Goal: Navigation & Orientation: Find specific page/section

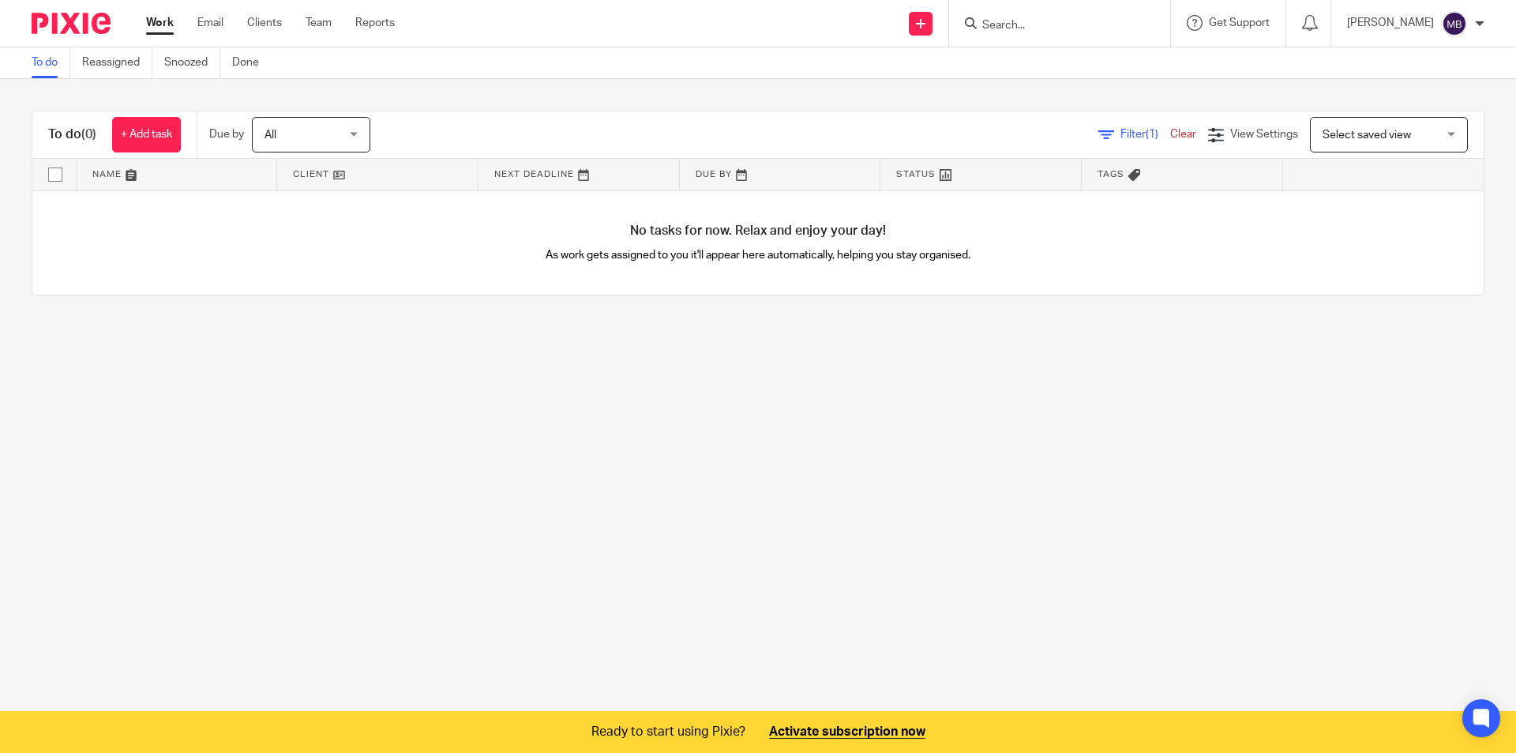
click at [1121, 138] on span "Filter (1)" at bounding box center [1146, 134] width 50 height 11
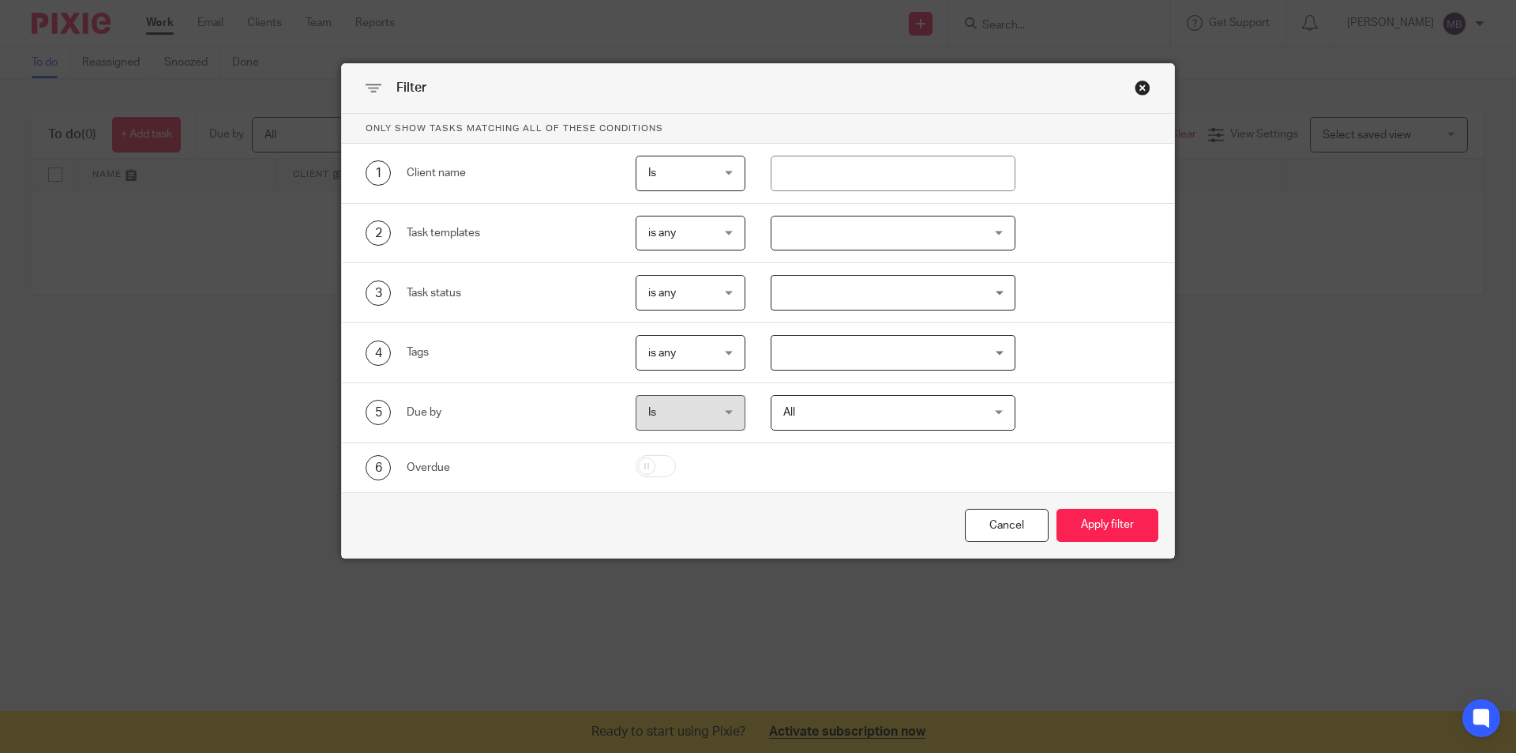
click at [1140, 100] on div "Filter" at bounding box center [758, 89] width 832 height 50
click at [1138, 92] on div "Close this dialog window" at bounding box center [1143, 88] width 16 height 16
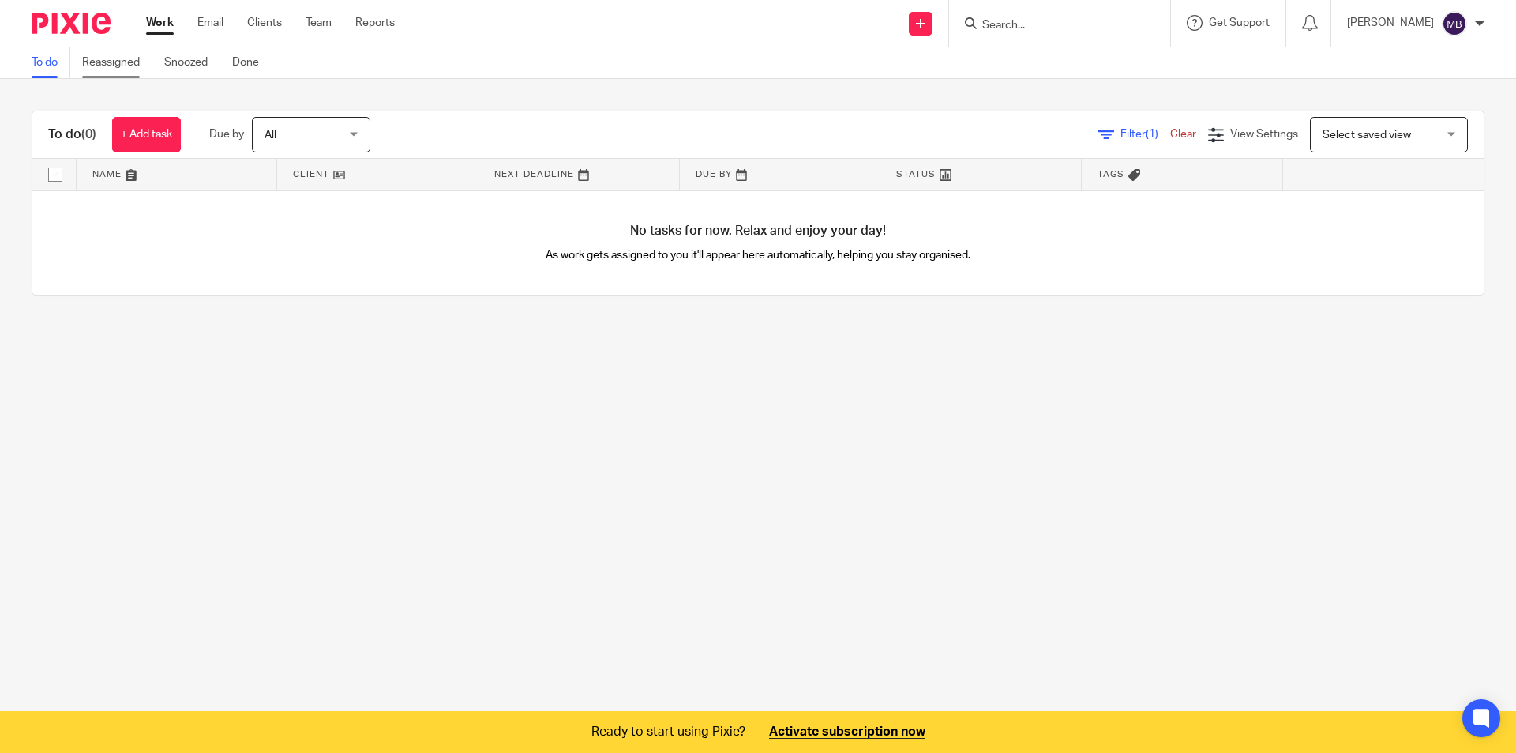
click at [120, 62] on link "Reassigned" at bounding box center [117, 62] width 70 height 31
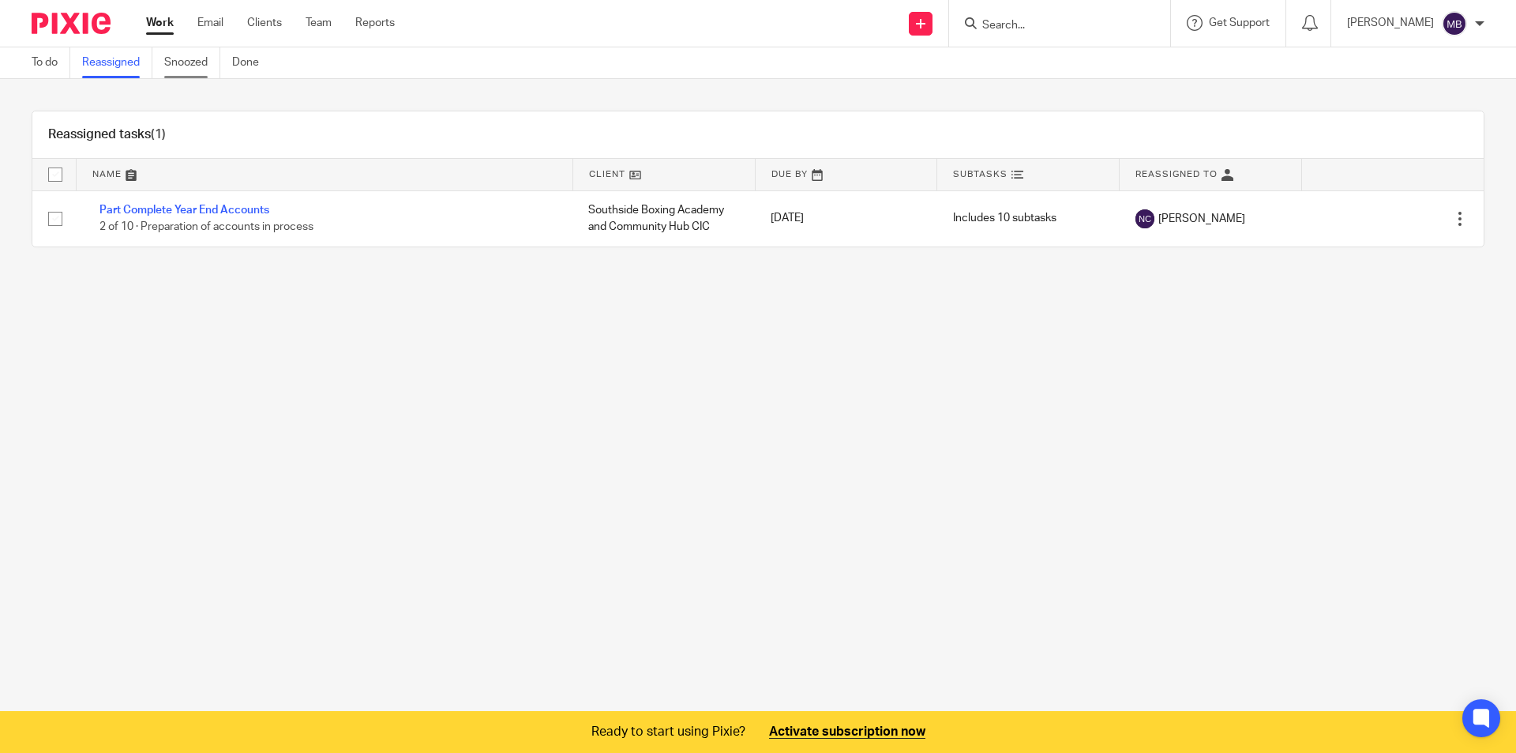
click at [195, 64] on link "Snoozed" at bounding box center [192, 62] width 56 height 31
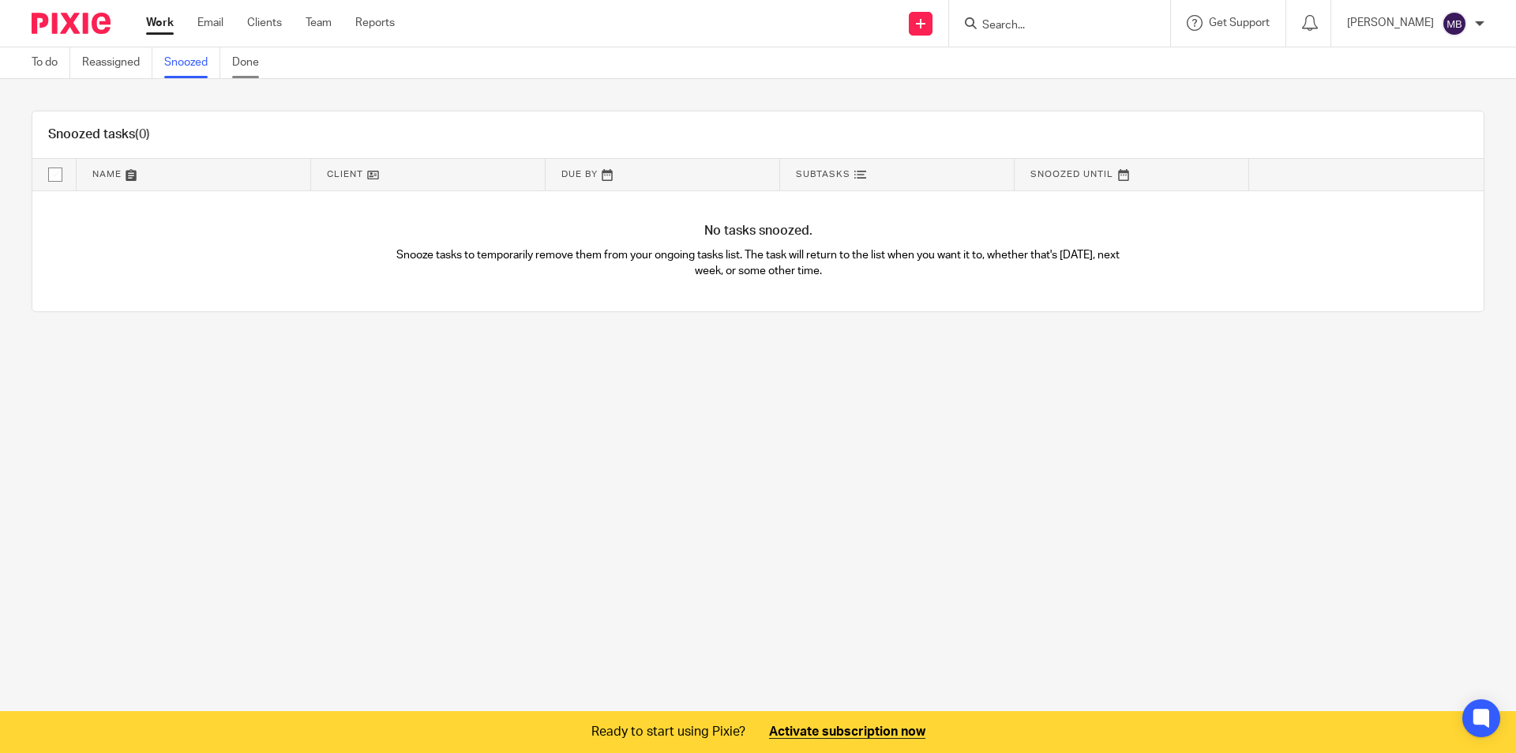
click at [250, 66] on link "Done" at bounding box center [251, 62] width 39 height 31
drag, startPoint x: 535, startPoint y: 234, endPoint x: 318, endPoint y: 21, distance: 303.8
click at [346, 21] on ul "Work Email Clients Team Reports" at bounding box center [282, 23] width 272 height 16
click at [314, 21] on link "Team" at bounding box center [319, 23] width 26 height 16
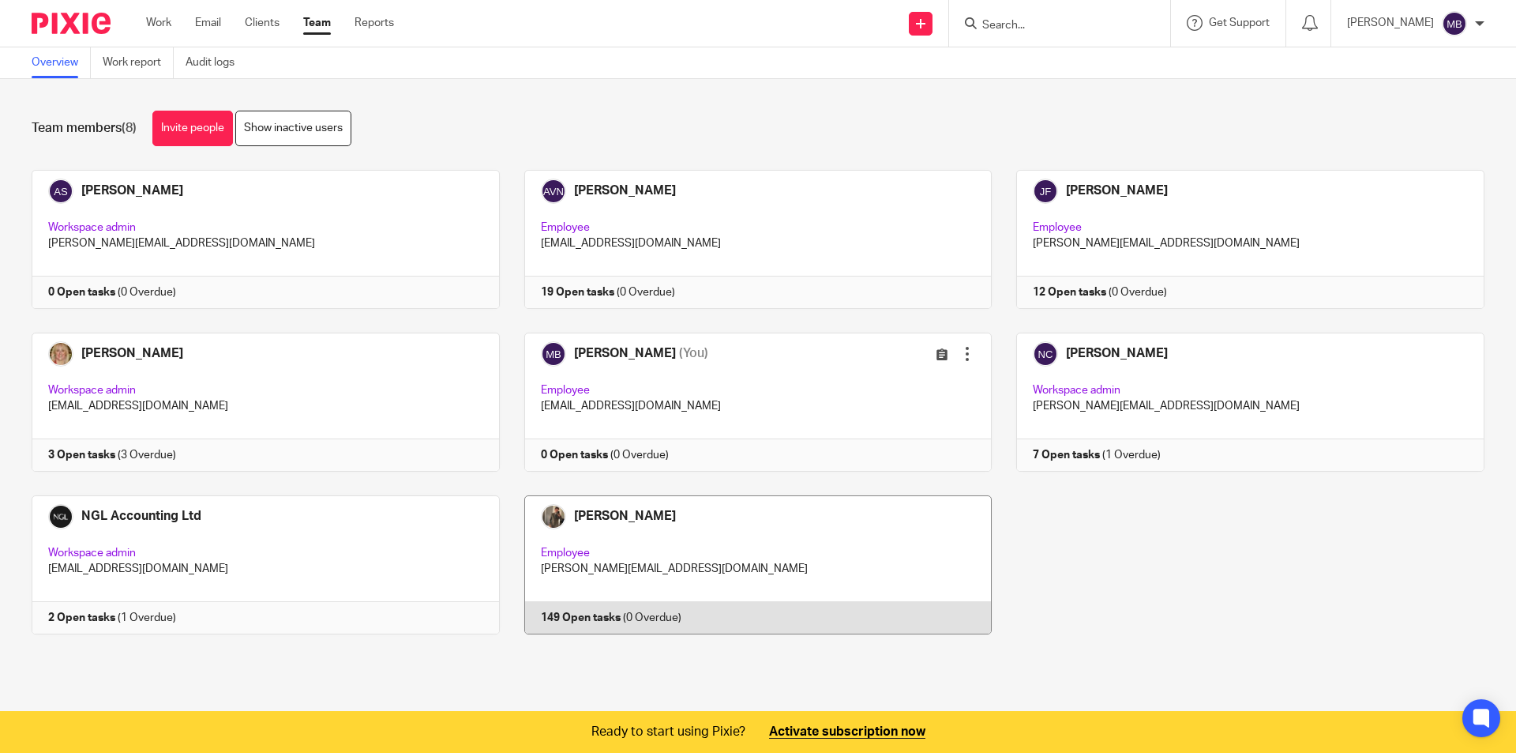
click at [582, 501] on link at bounding box center [746, 564] width 493 height 139
click at [586, 513] on link at bounding box center [746, 564] width 493 height 139
click at [553, 616] on link at bounding box center [746, 564] width 493 height 139
click at [555, 615] on link at bounding box center [746, 564] width 493 height 139
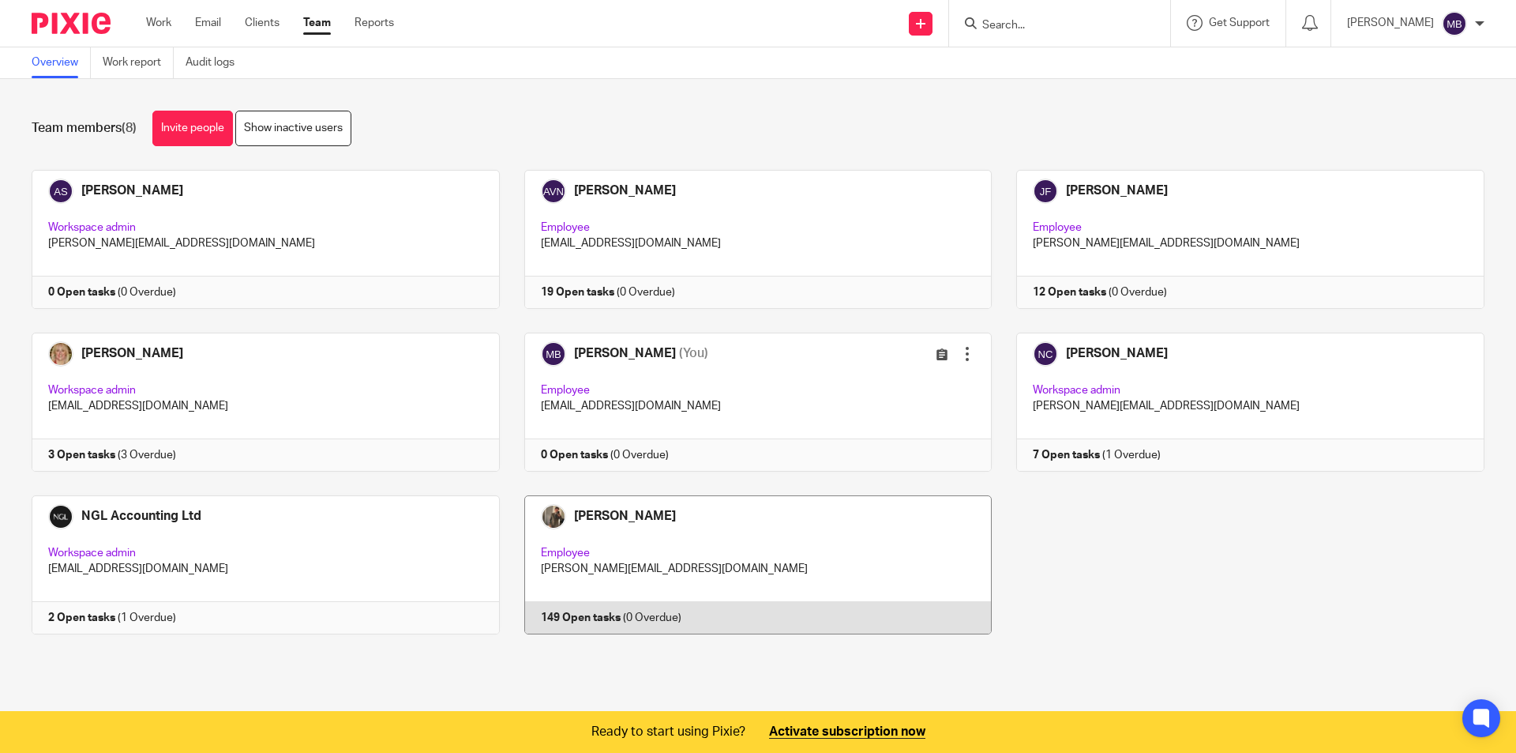
click at [710, 584] on link at bounding box center [746, 564] width 493 height 139
